Goal: Navigation & Orientation: Find specific page/section

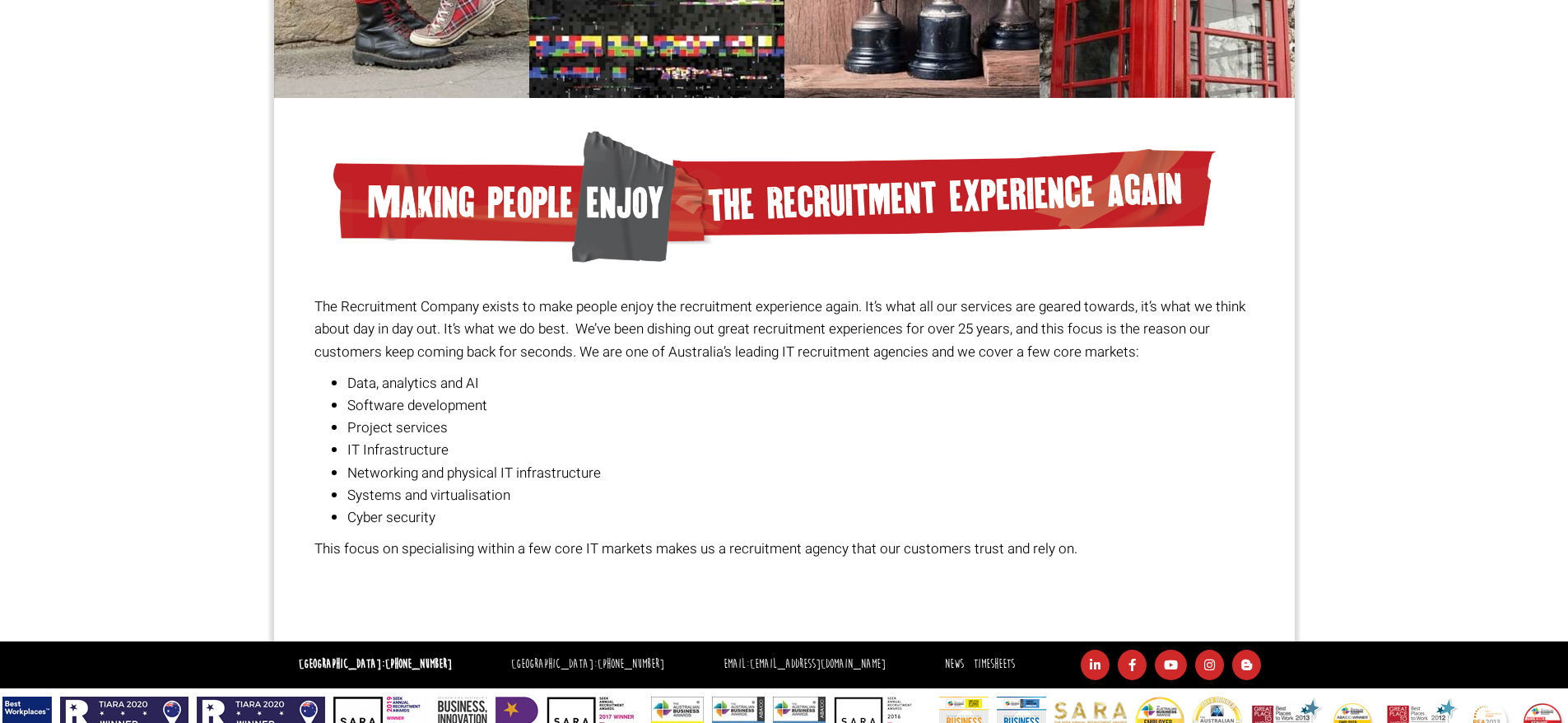
scroll to position [1110, 0]
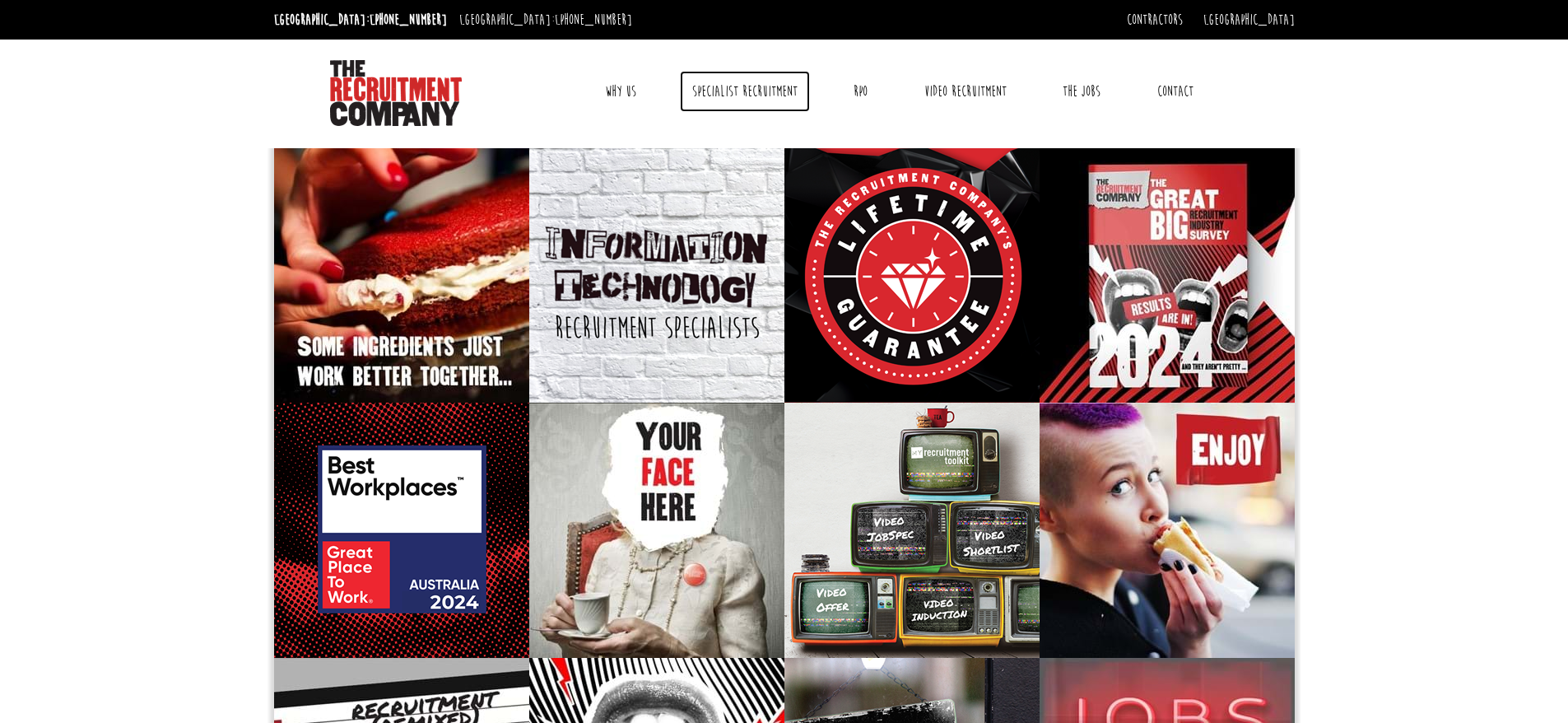
click at [763, 96] on link "Specialist Recruitment" at bounding box center [745, 91] width 130 height 41
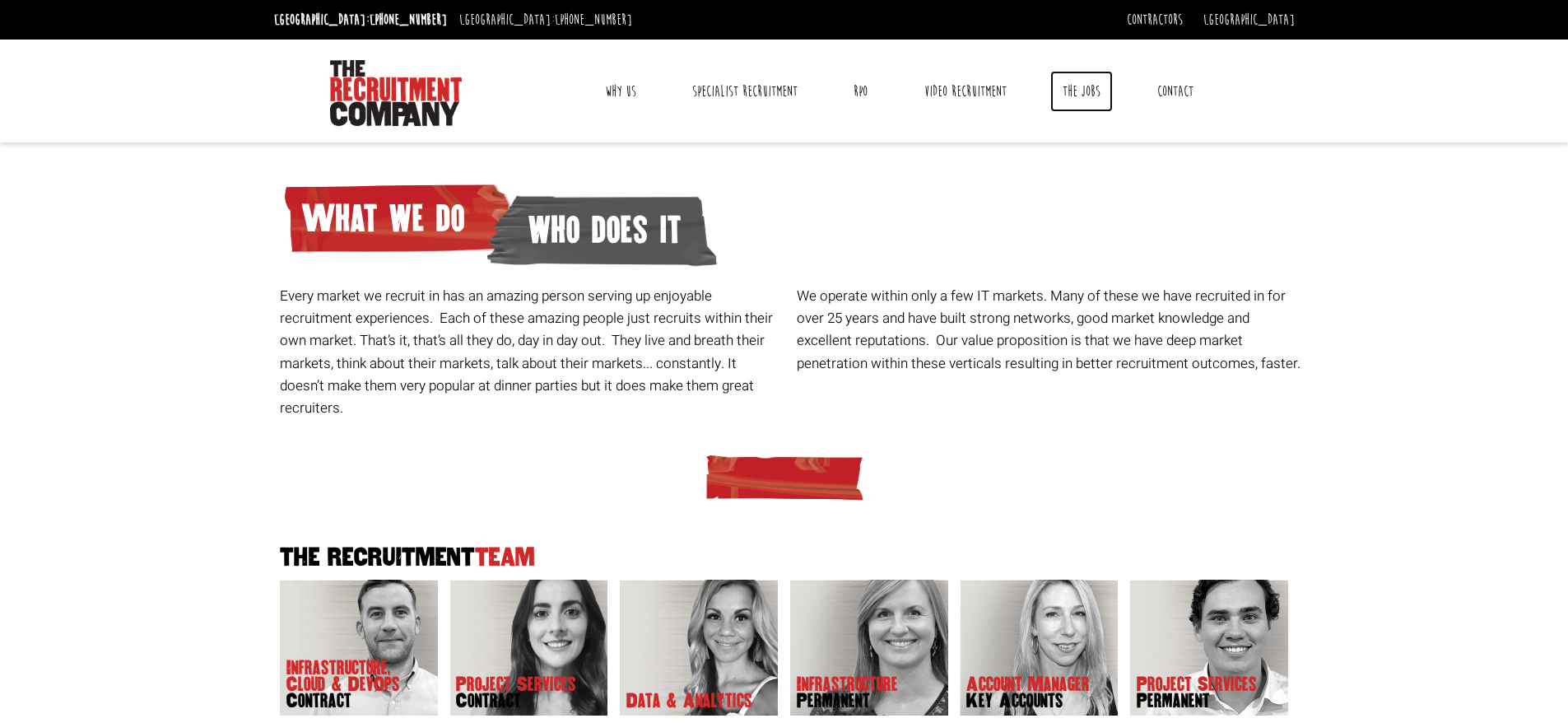
click at [1099, 91] on link "The Jobs" at bounding box center [1082, 91] width 62 height 41
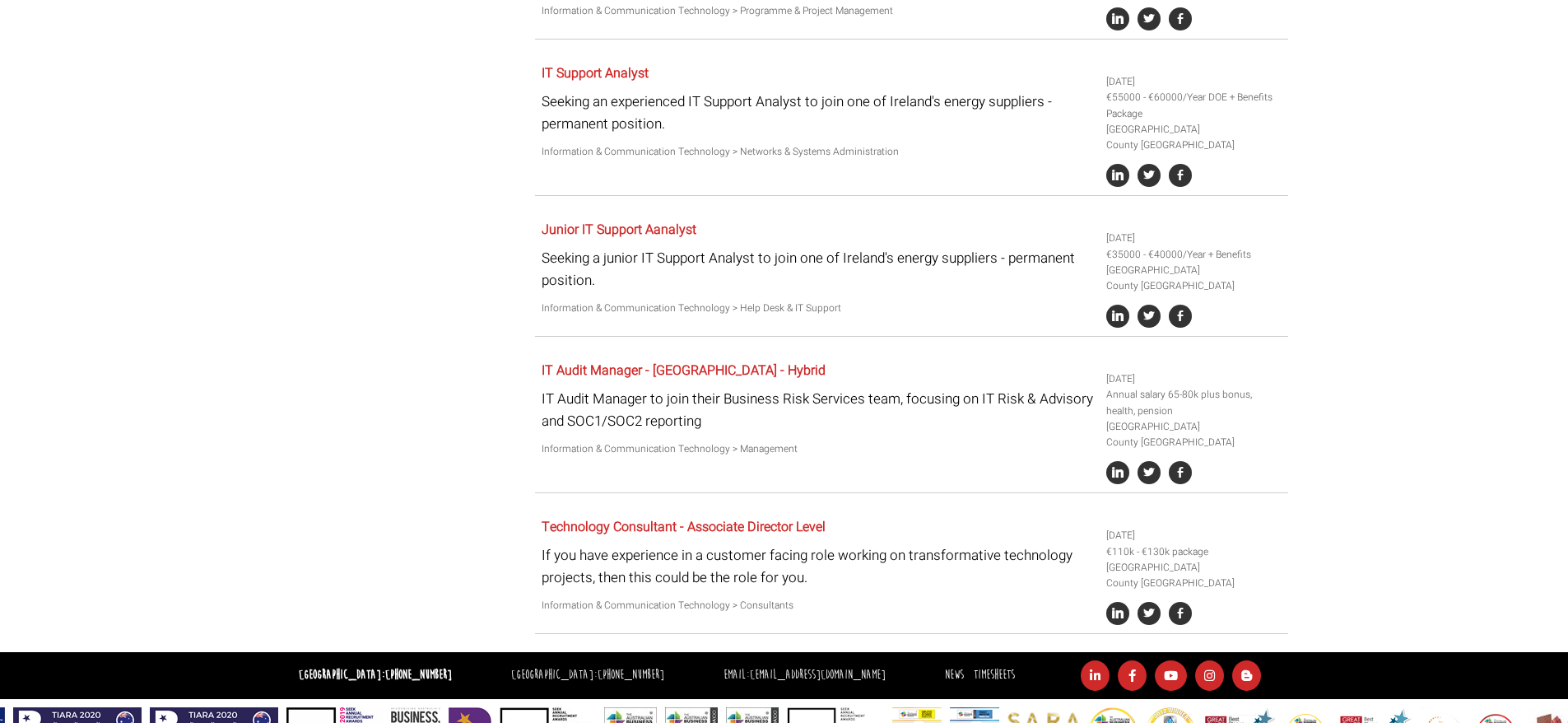
scroll to position [3796, 0]
